Goal: Check status: Check status

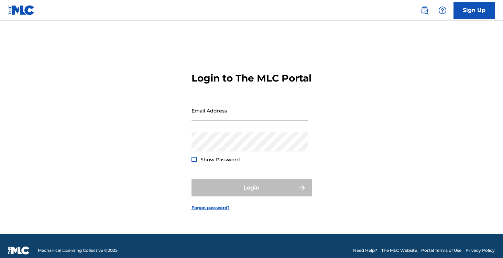
click at [273, 120] on input "Email Address" at bounding box center [250, 111] width 116 height 20
type input "[EMAIL_ADDRESS][DOMAIN_NAME]"
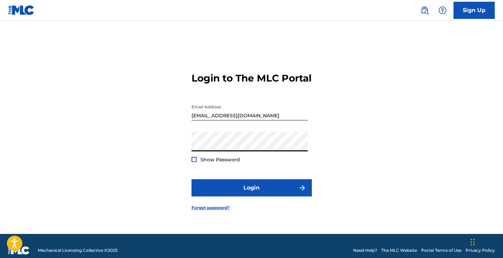
click at [193, 162] on div at bounding box center [194, 159] width 5 height 5
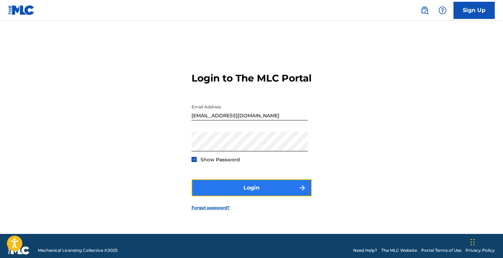
click at [235, 191] on button "Login" at bounding box center [252, 187] width 120 height 17
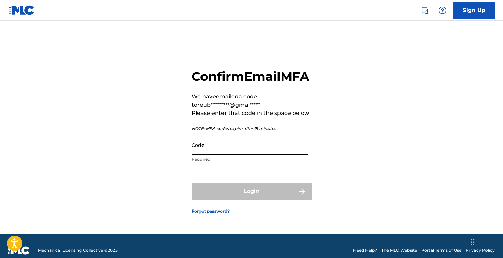
click at [221, 155] on input "Code" at bounding box center [250, 145] width 116 height 20
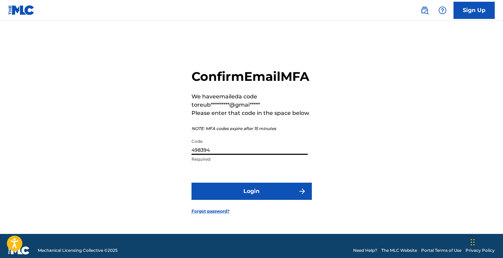
type input "498394"
click at [192, 183] on button "Login" at bounding box center [252, 191] width 120 height 17
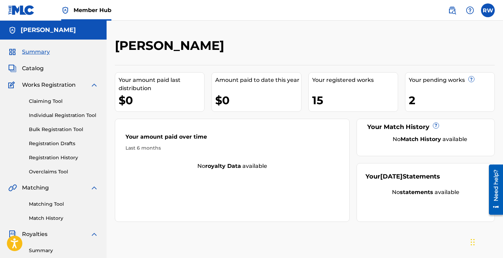
click at [468, 78] on div "Your pending works ?" at bounding box center [452, 80] width 86 height 8
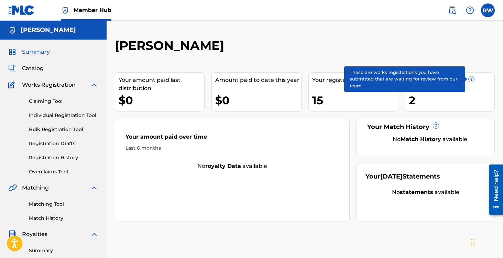
click at [472, 78] on span "?" at bounding box center [472, 79] width 6 height 6
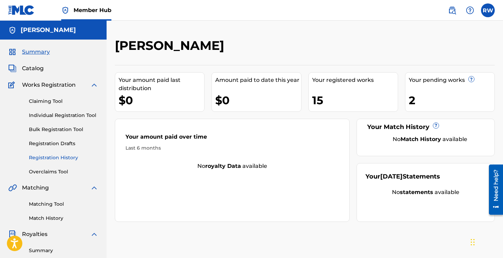
click at [44, 157] on link "Registration History" at bounding box center [63, 157] width 69 height 7
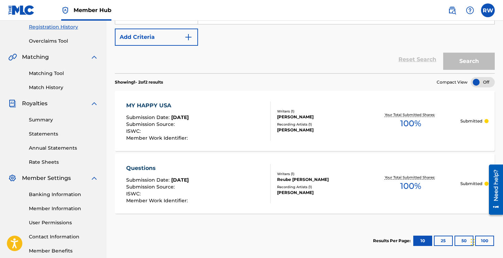
scroll to position [168, 0]
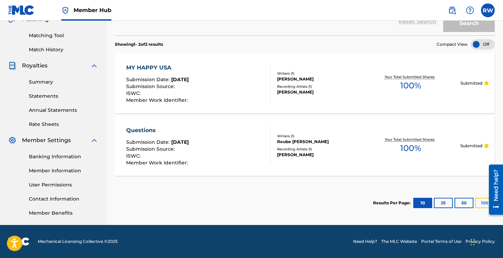
click at [480, 201] on button "100" at bounding box center [484, 203] width 19 height 10
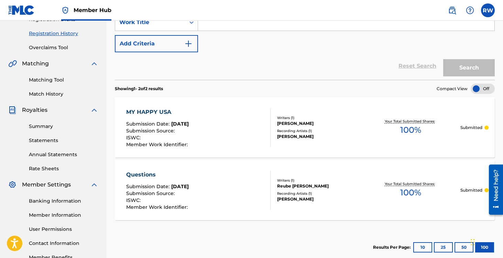
scroll to position [56, 0]
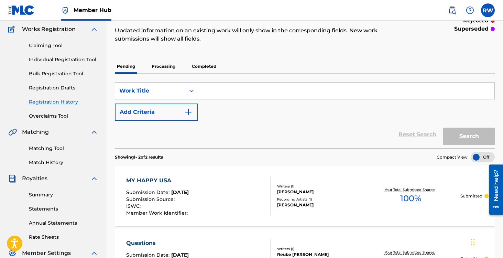
click at [160, 66] on p "Processing" at bounding box center [164, 66] width 28 height 14
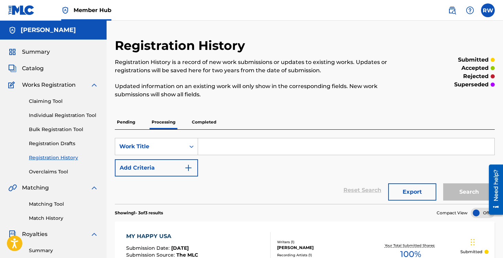
click at [195, 117] on p "Completed" at bounding box center [204, 122] width 29 height 14
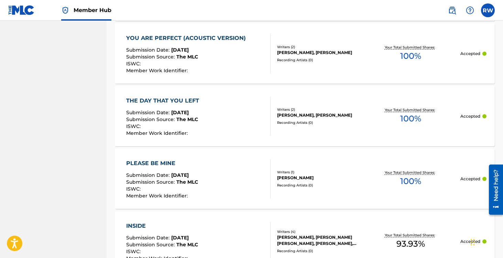
scroll to position [414, 0]
click at [192, 37] on div "YOU ARE PERFECT (ACOUSTIC VERSION)" at bounding box center [187, 38] width 123 height 8
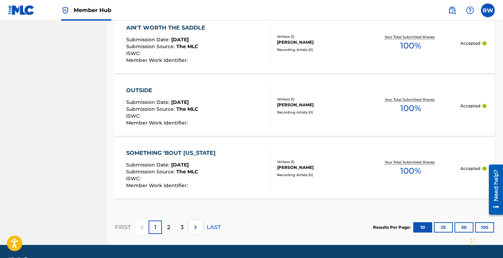
scroll to position [695, 0]
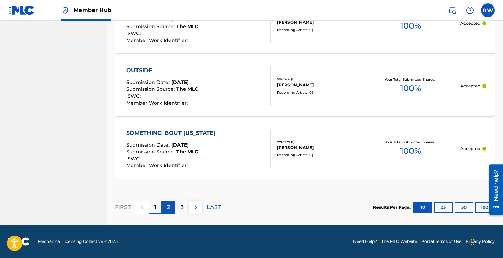
click at [164, 207] on div "2" at bounding box center [168, 206] width 13 height 13
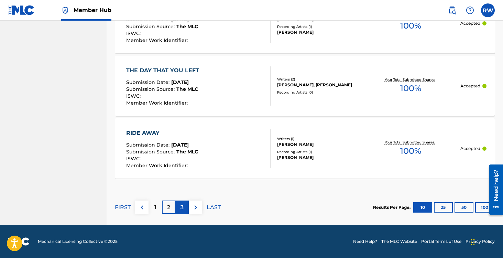
click at [181, 208] on p "3" at bounding box center [182, 207] width 3 height 8
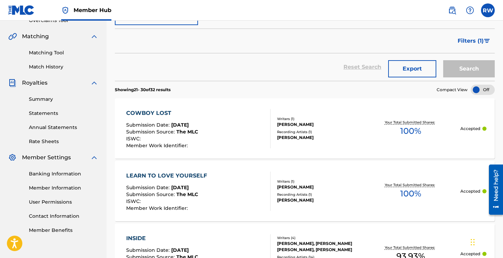
scroll to position [150, 0]
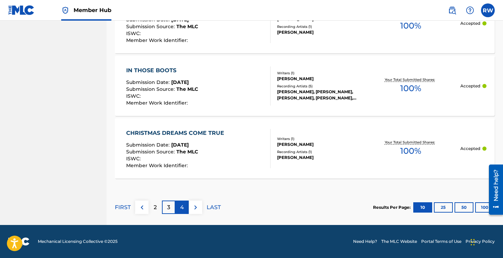
click at [179, 210] on div "4" at bounding box center [181, 206] width 13 height 13
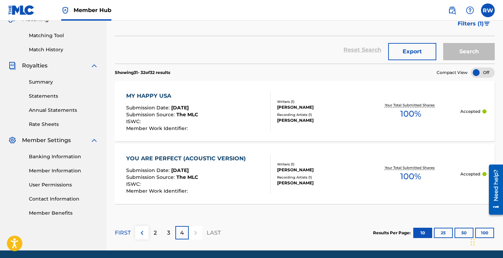
scroll to position [194, 0]
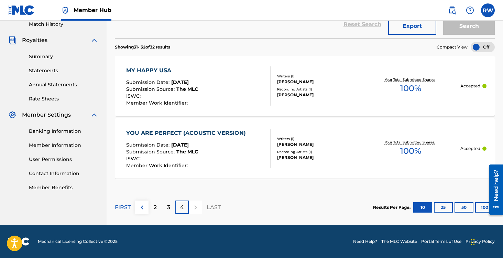
click at [141, 70] on div "MY HAPPY USA" at bounding box center [162, 70] width 72 height 8
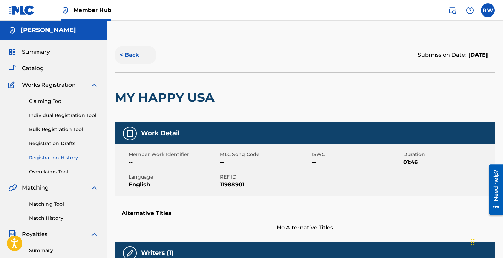
click at [127, 57] on button "< Back" at bounding box center [135, 54] width 41 height 17
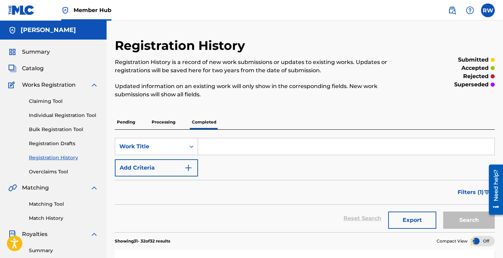
click at [123, 117] on p "Pending" at bounding box center [126, 122] width 22 height 14
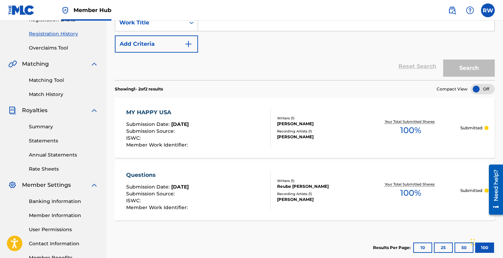
scroll to position [125, 0]
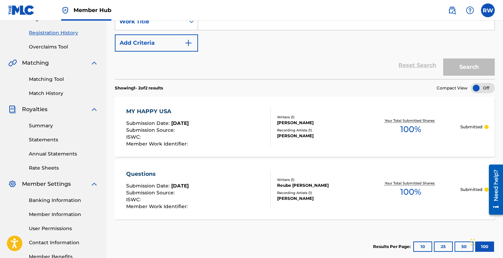
click at [154, 107] on div "MY HAPPY USA" at bounding box center [157, 111] width 63 height 8
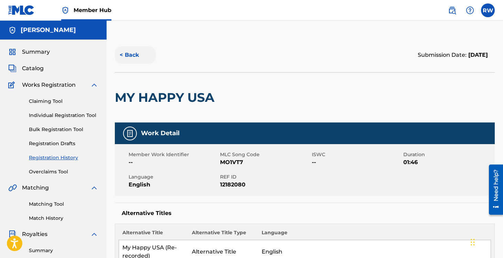
click at [124, 55] on button "< Back" at bounding box center [135, 54] width 41 height 17
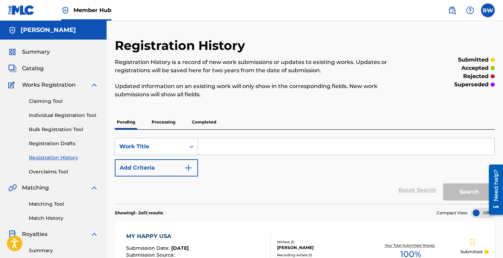
scroll to position [125, 0]
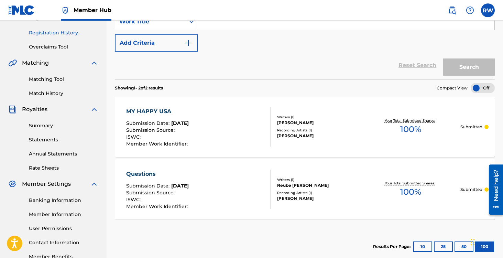
click at [143, 172] on div "Questions" at bounding box center [157, 174] width 63 height 8
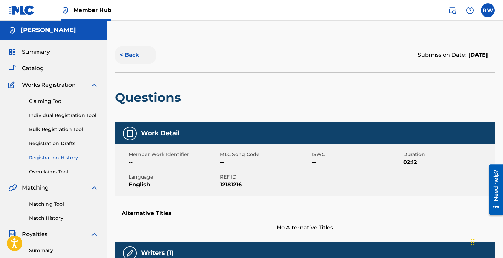
click at [126, 51] on button "< Back" at bounding box center [135, 54] width 41 height 17
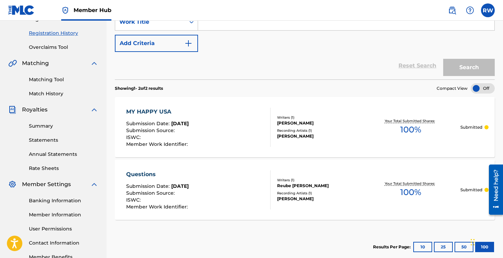
scroll to position [168, 0]
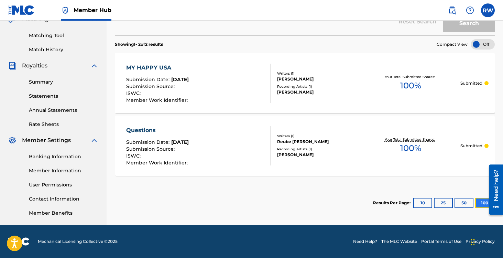
click at [479, 204] on button "100" at bounding box center [484, 203] width 19 height 10
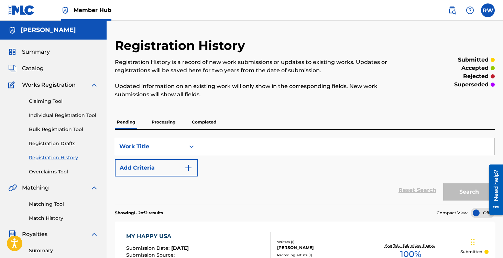
click at [172, 126] on p "Processing" at bounding box center [164, 122] width 28 height 14
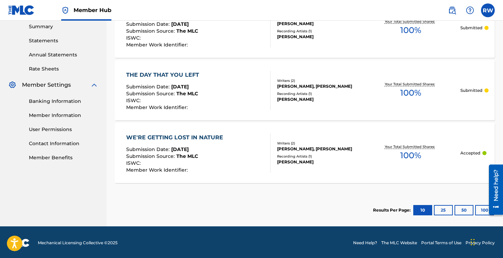
scroll to position [225, 0]
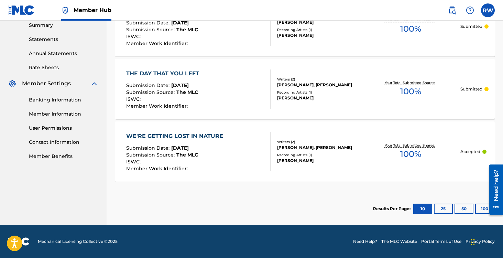
click at [189, 135] on div "WE'RE GETTING LOST IN NATURE" at bounding box center [176, 136] width 100 height 8
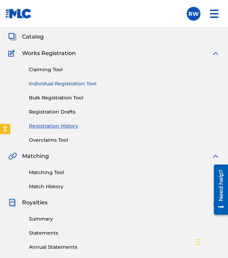
scroll to position [40, 0]
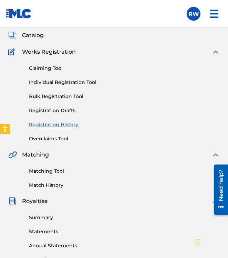
click at [46, 125] on link "Registration History" at bounding box center [124, 124] width 190 height 7
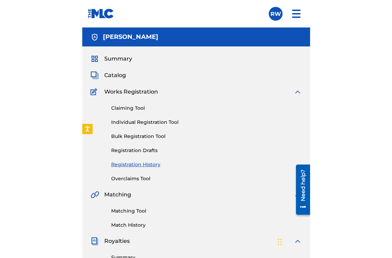
scroll to position [1, 0]
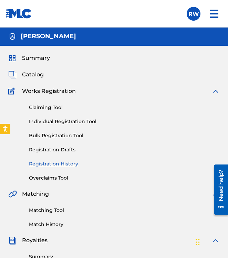
click at [210, 90] on div "Works Registration" at bounding box center [113, 91] width 211 height 8
click at [216, 16] on img at bounding box center [214, 14] width 17 height 17
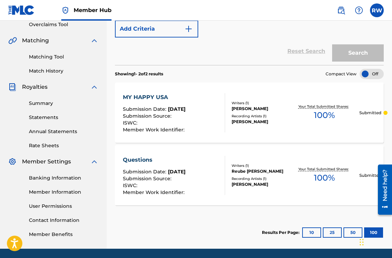
scroll to position [154, 0]
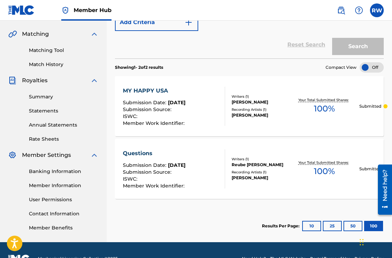
click at [157, 90] on div "MY HAPPY USA" at bounding box center [154, 91] width 63 height 8
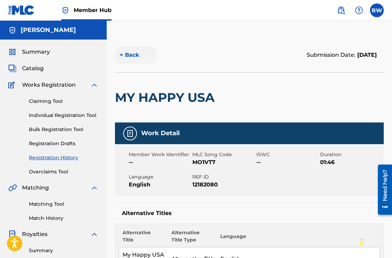
click at [126, 54] on button "< Back" at bounding box center [135, 54] width 41 height 17
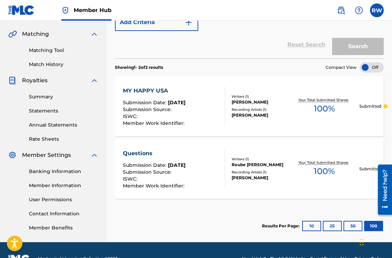
click at [140, 152] on div "Questions" at bounding box center [154, 153] width 63 height 8
